Goal: Entertainment & Leisure: Consume media (video, audio)

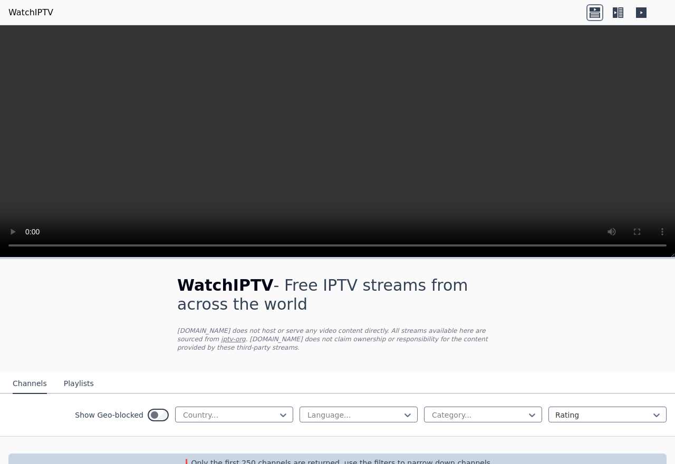
click at [554, 296] on div "WatchIPTV - Free IPTV streams from across the world [DOMAIN_NAME] does not host…" at bounding box center [337, 374] width 675 height 230
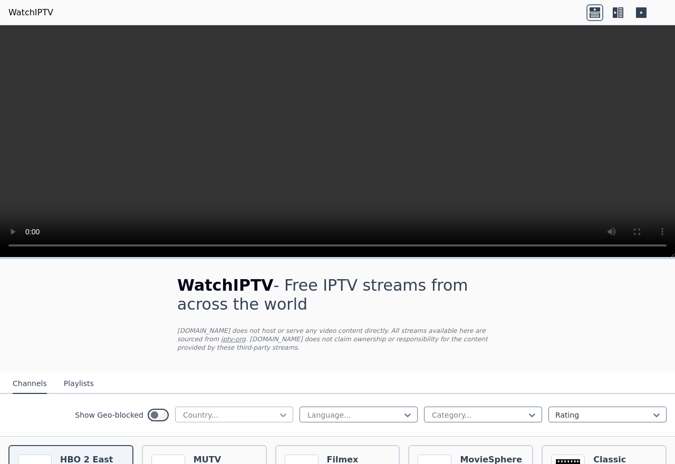
click at [278, 412] on icon at bounding box center [283, 415] width 11 height 11
click at [208, 450] on div "[GEOGRAPHIC_DATA]" at bounding box center [234, 440] width 118 height 19
click at [402, 410] on icon at bounding box center [407, 415] width 11 height 11
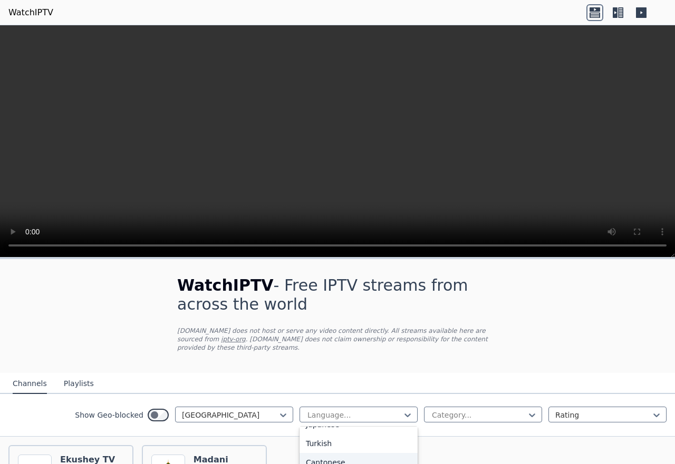
scroll to position [257, 0]
click at [519, 297] on div "WatchIPTV - Free IPTV streams from across the world [DOMAIN_NAME] does not host…" at bounding box center [337, 427] width 675 height 336
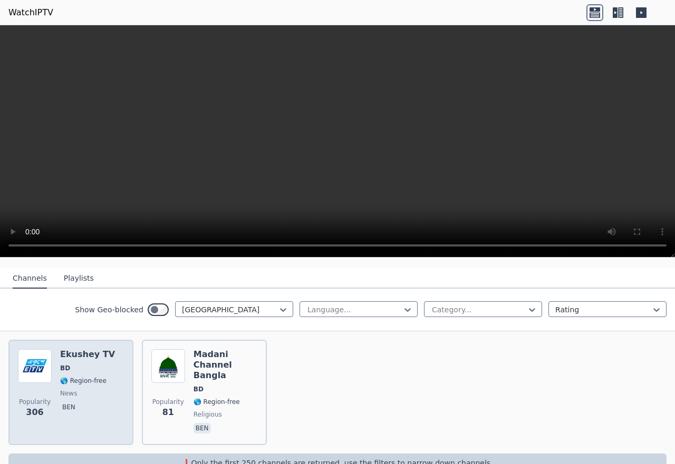
click at [69, 365] on div "Ekushey TV BD 🌎 Region-free news ben" at bounding box center [87, 392] width 55 height 86
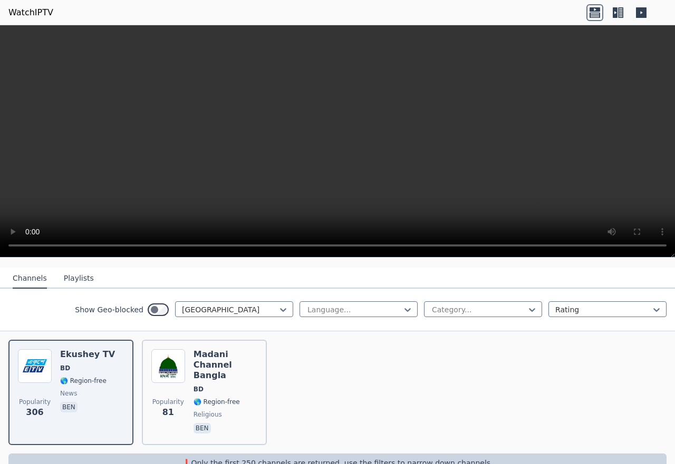
click at [65, 269] on button "Playlists" at bounding box center [79, 279] width 30 height 20
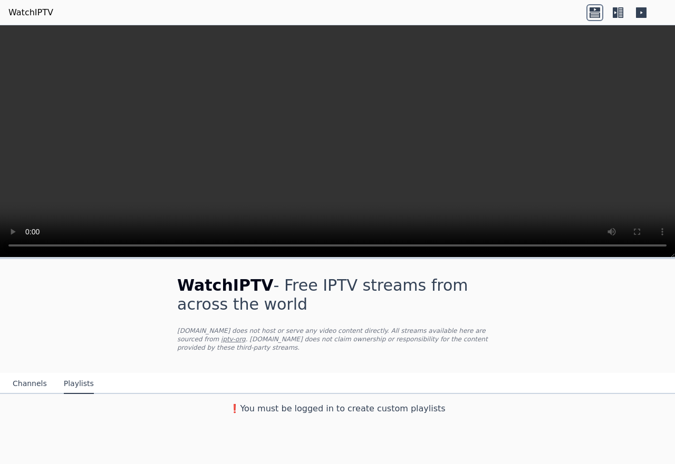
scroll to position [0, 0]
click at [33, 374] on button "Channels" at bounding box center [30, 384] width 34 height 20
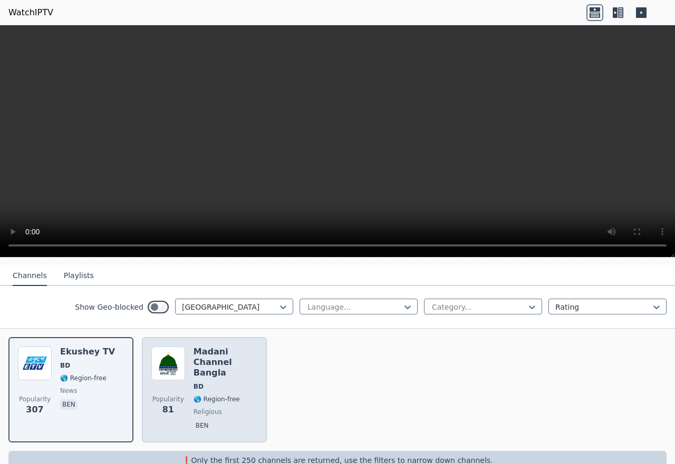
scroll to position [112, 0]
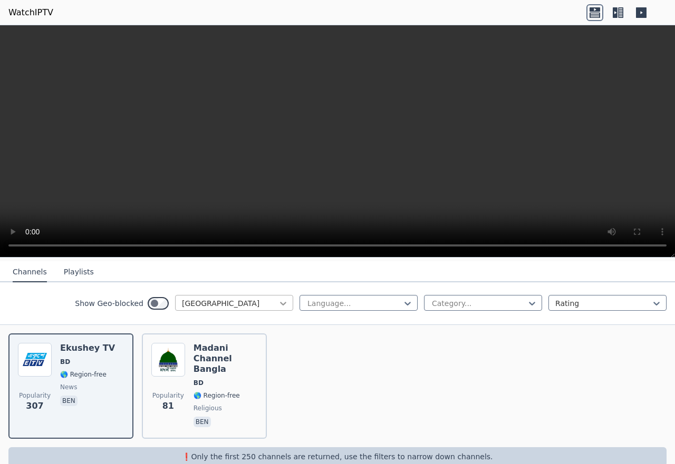
click at [280, 305] on div at bounding box center [283, 303] width 11 height 11
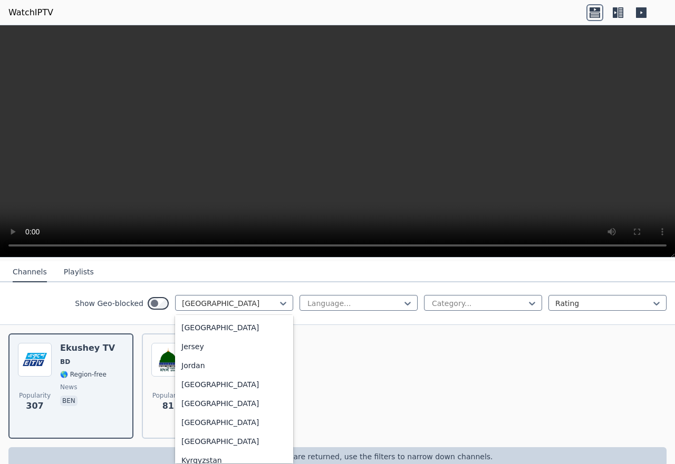
scroll to position [1801, 0]
click at [194, 167] on div "[GEOGRAPHIC_DATA]" at bounding box center [234, 157] width 118 height 19
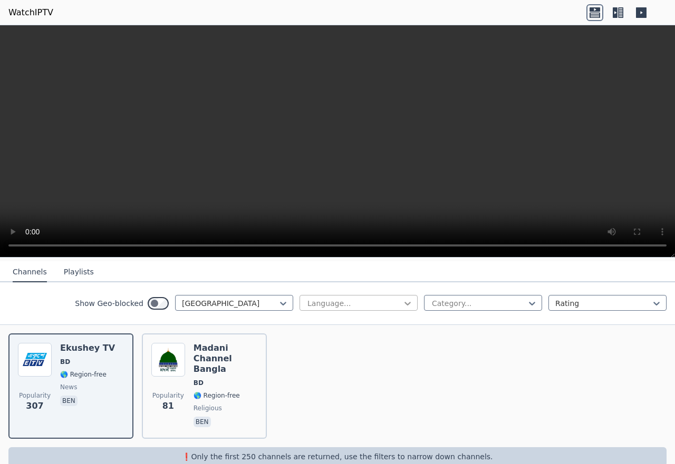
click at [406, 298] on div at bounding box center [407, 303] width 11 height 11
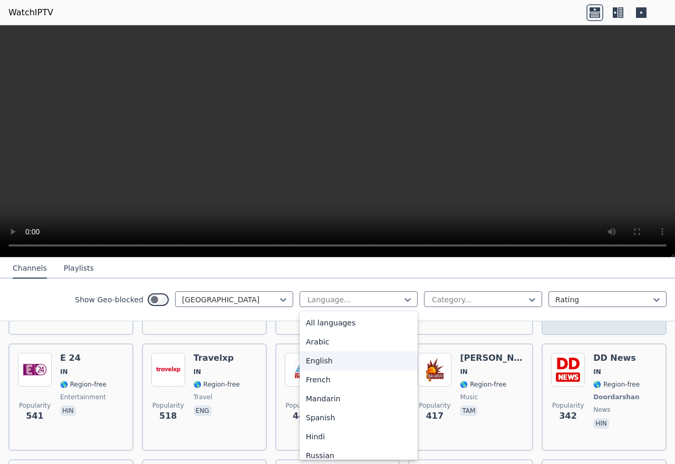
scroll to position [217, 0]
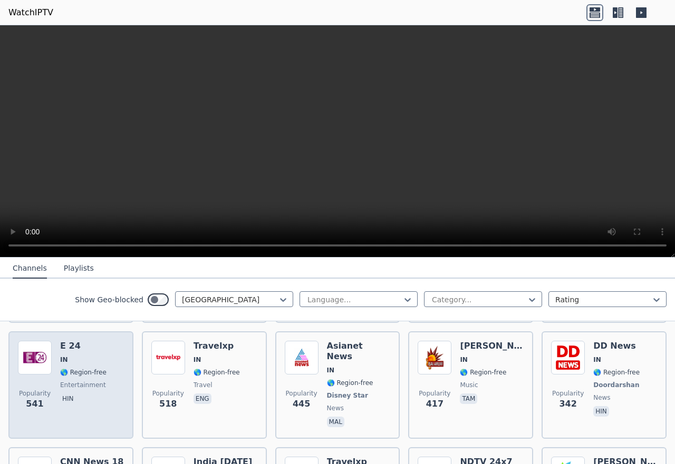
click at [82, 341] on h6 "E 24" at bounding box center [83, 346] width 46 height 11
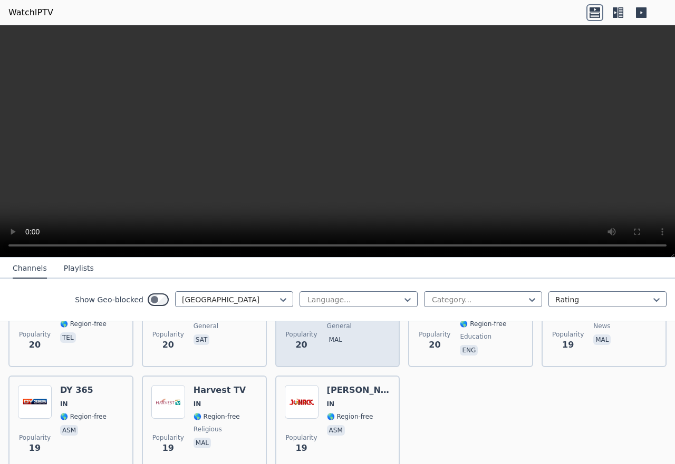
scroll to position [2897, 0]
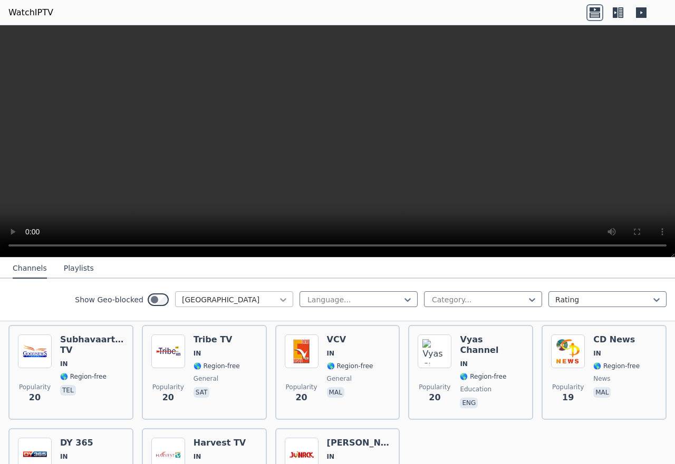
click at [278, 300] on icon at bounding box center [283, 300] width 11 height 11
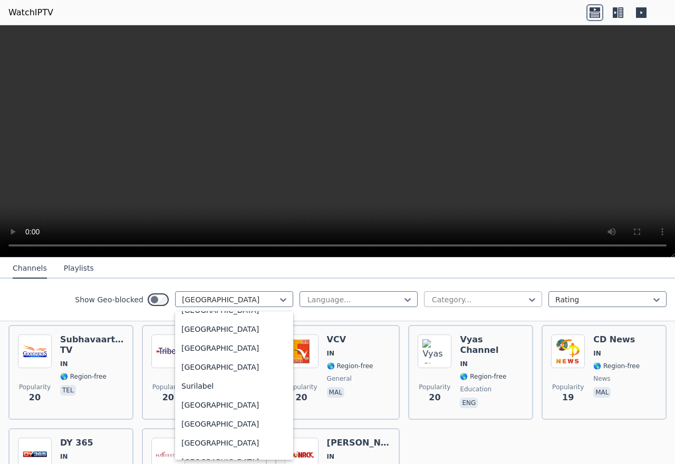
scroll to position [3315, 0]
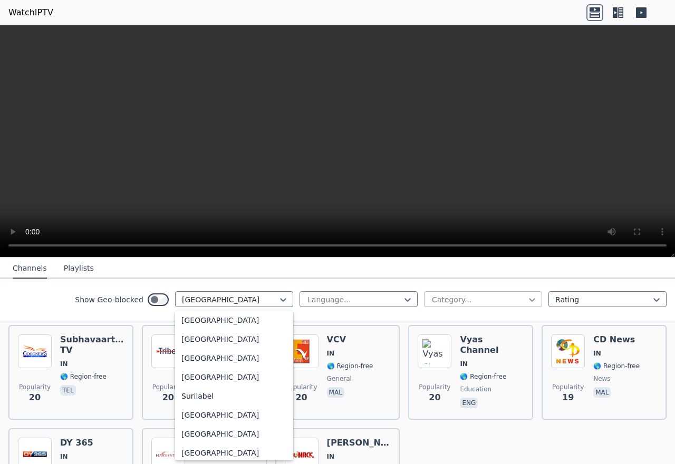
click at [529, 300] on icon at bounding box center [532, 300] width 6 height 4
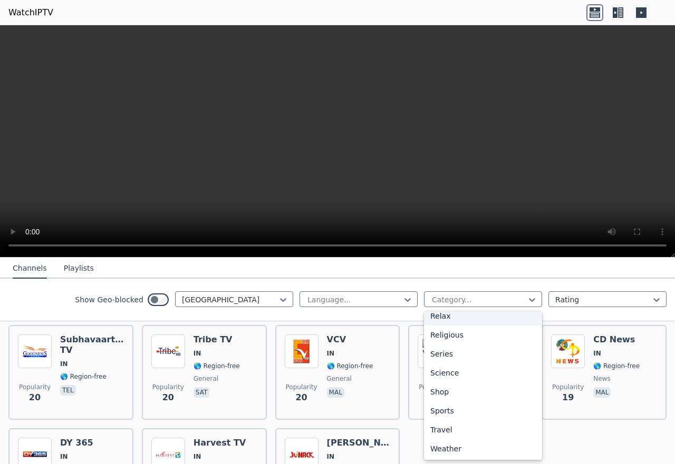
scroll to position [422, 0]
click at [442, 411] on div "Sports" at bounding box center [483, 411] width 118 height 19
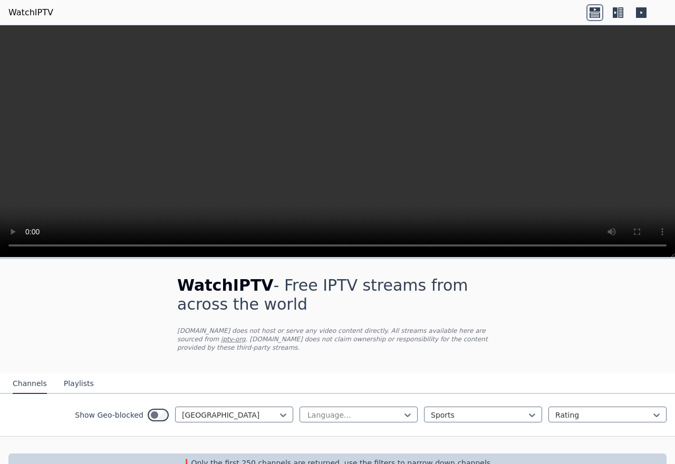
scroll to position [17, 0]
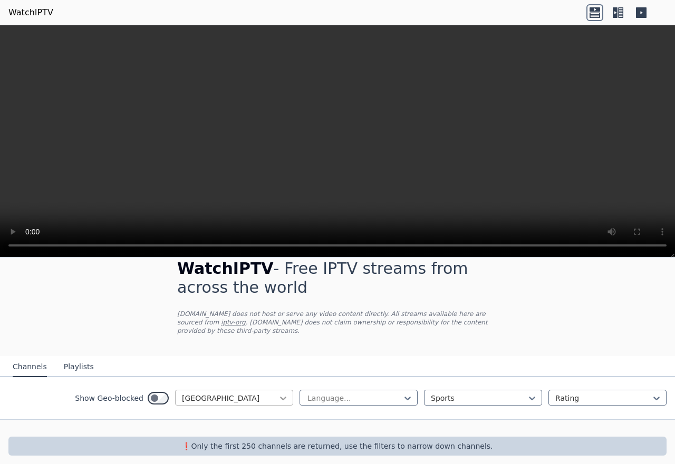
click at [279, 393] on div at bounding box center [283, 398] width 11 height 11
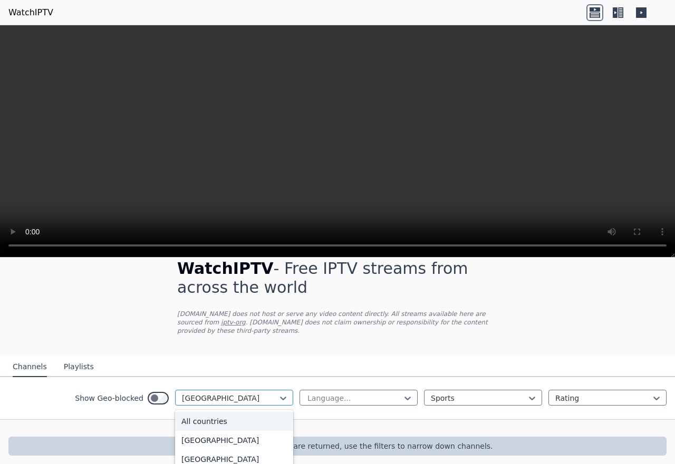
scroll to position [0, 0]
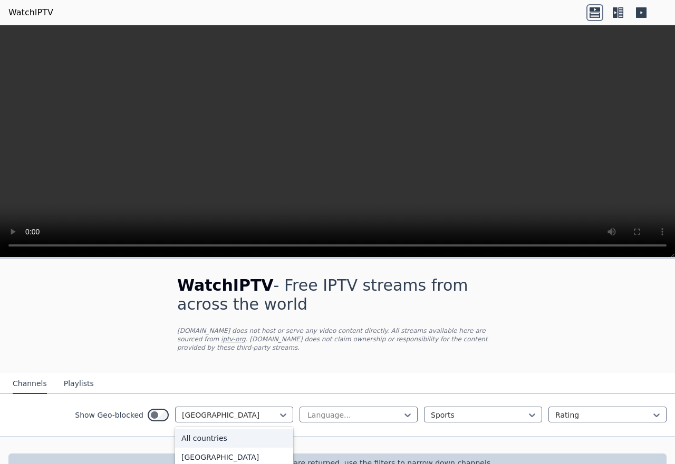
click at [226, 430] on div "All countries" at bounding box center [234, 438] width 118 height 19
click at [530, 317] on div "WatchIPTV - Free IPTV streams from across the world [DOMAIN_NAME] does not host…" at bounding box center [337, 374] width 675 height 230
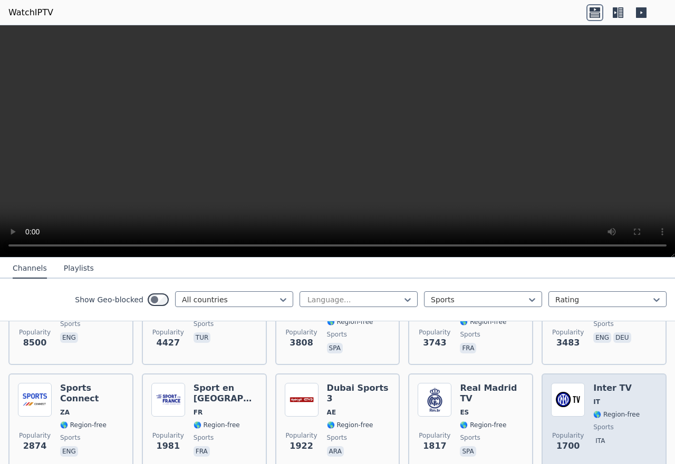
scroll to position [122, 0]
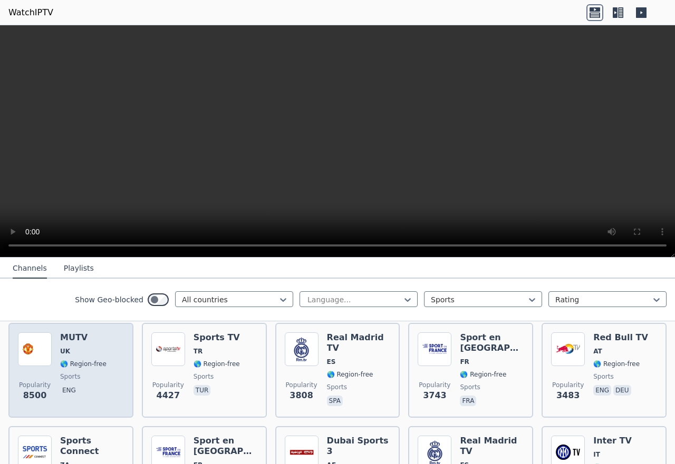
click at [92, 360] on span "🌎 Region-free" at bounding box center [83, 364] width 46 height 8
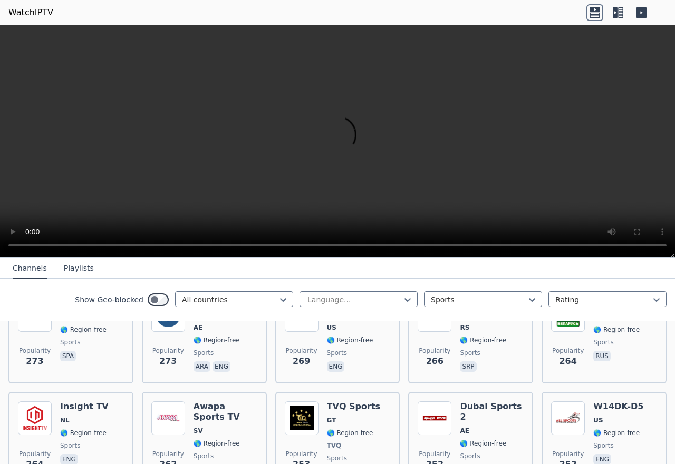
scroll to position [1229, 0]
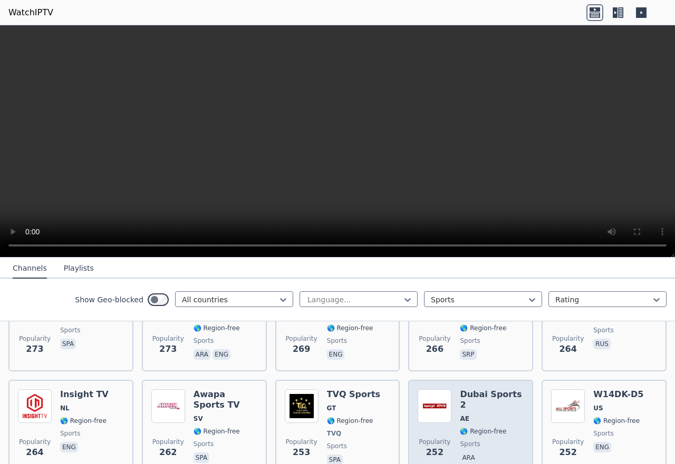
click at [498, 453] on span "ara" at bounding box center [492, 459] width 64 height 13
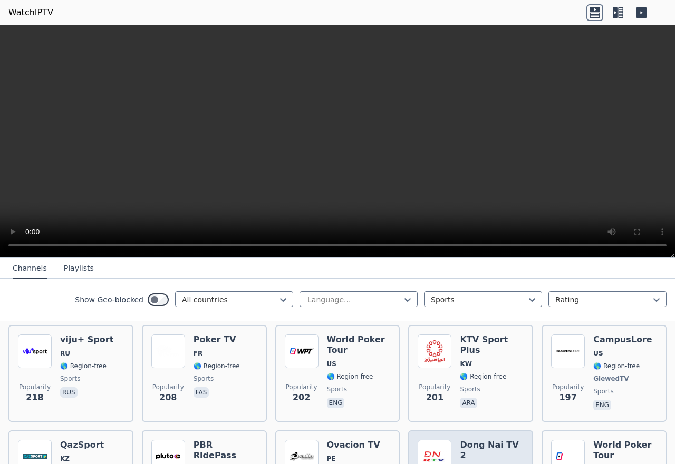
scroll to position [1703, 0]
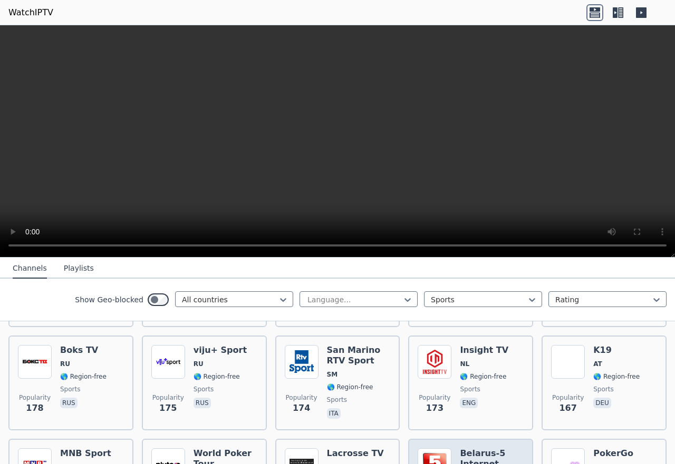
click at [495, 449] on h6 "Belarus-5 Internet" at bounding box center [492, 459] width 64 height 21
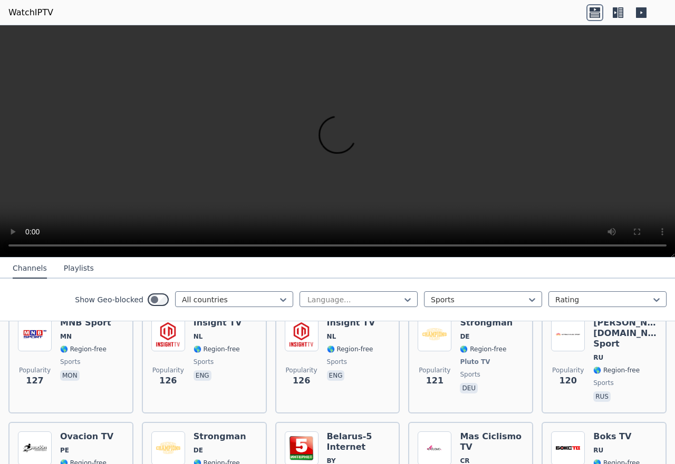
scroll to position [2283, 0]
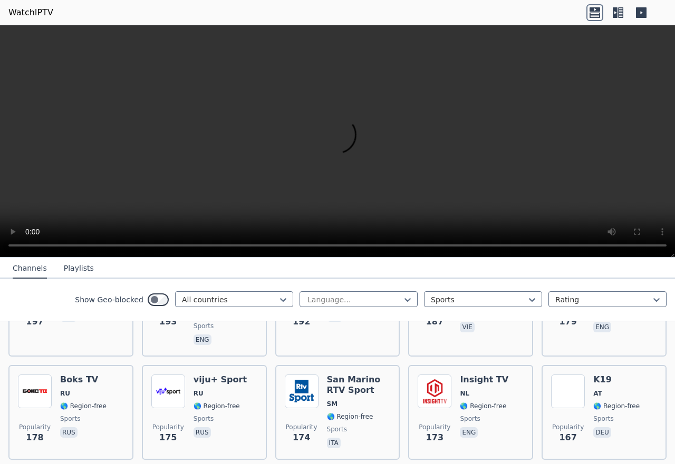
scroll to position [1651, 0]
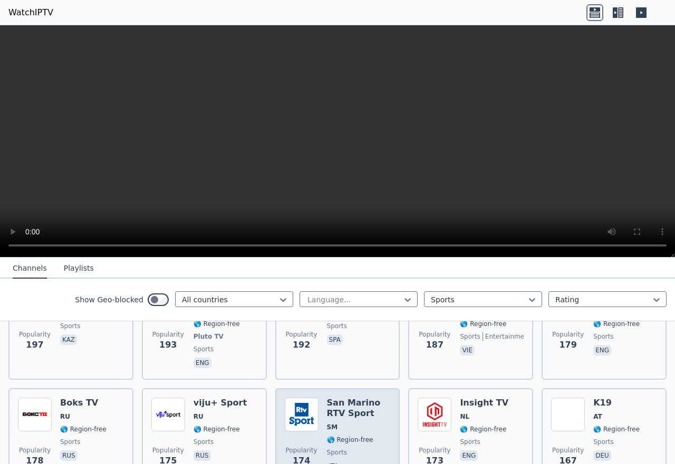
click at [362, 436] on span "🌎 Region-free" at bounding box center [350, 440] width 46 height 8
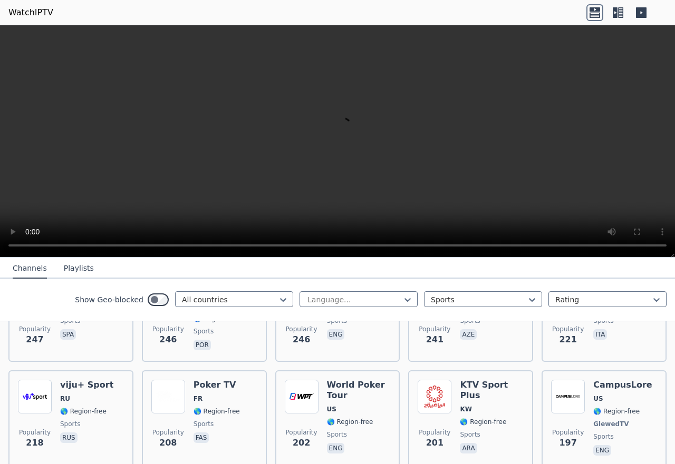
scroll to position [1440, 0]
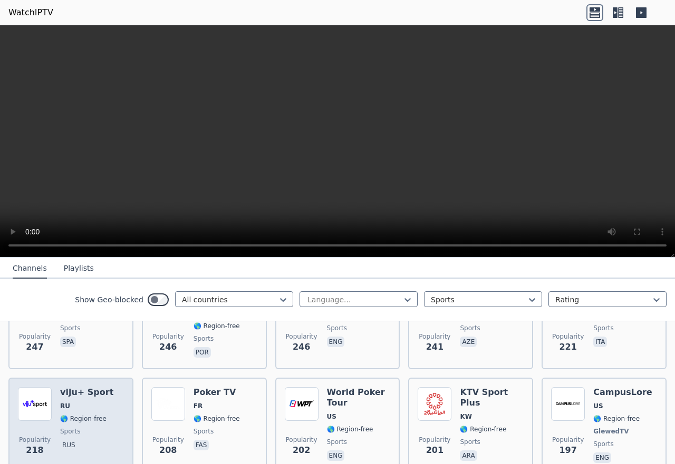
click at [96, 427] on span "sports" at bounding box center [86, 431] width 53 height 8
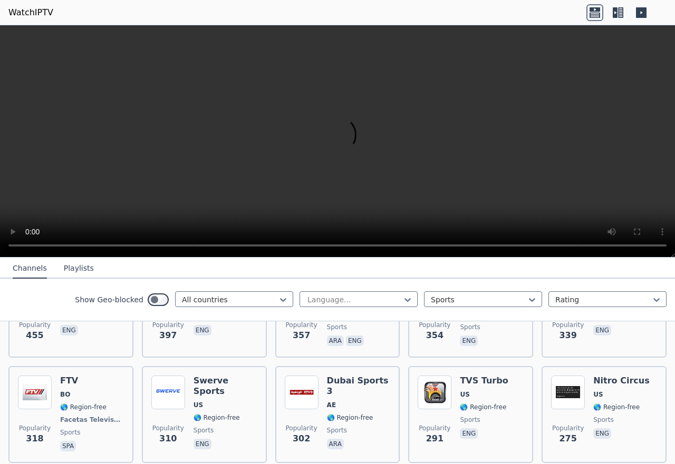
scroll to position [1018, 0]
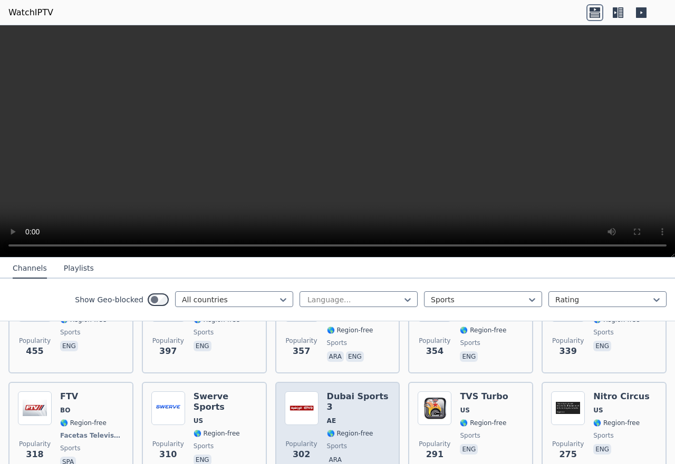
click at [362, 400] on div "Dubai Sports 3 AE 🌎 Region-free sports ara" at bounding box center [359, 431] width 64 height 78
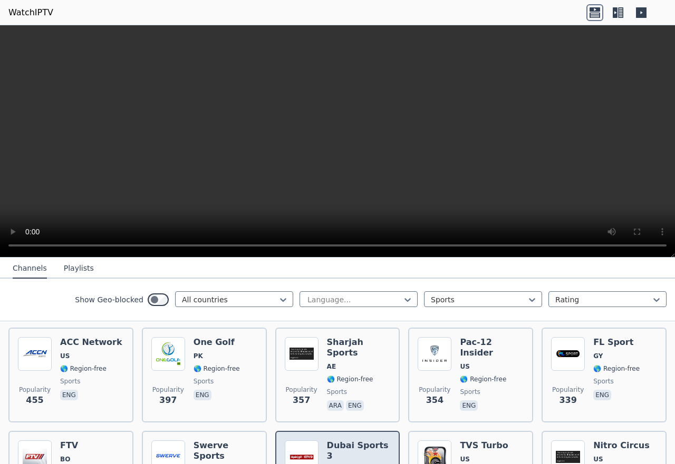
scroll to position [966, 0]
